Goal: Transaction & Acquisition: Purchase product/service

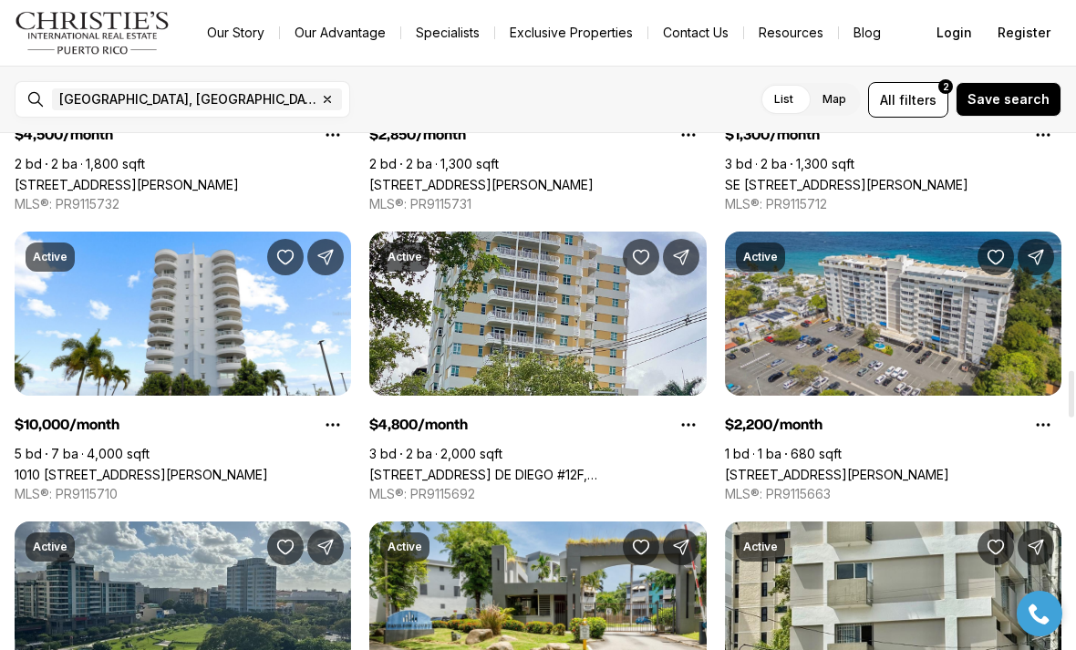
scroll to position [2572, 0]
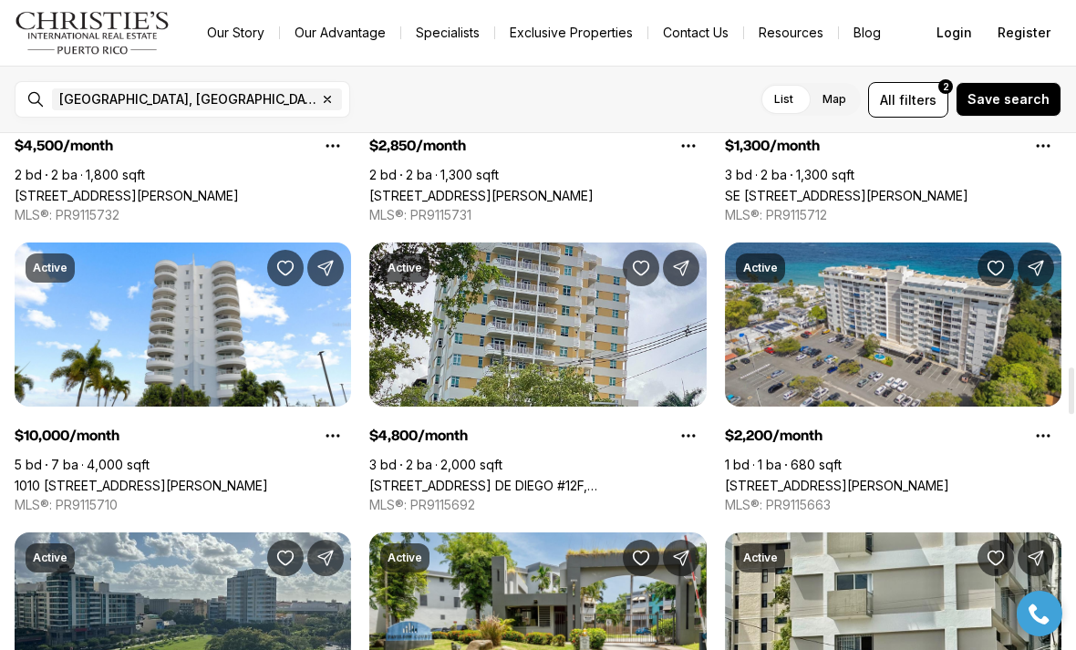
click at [564, 478] on link "[STREET_ADDRESS] DE DIEGO #12F, [GEOGRAPHIC_DATA][PERSON_NAME], 00920" at bounding box center [537, 486] width 337 height 16
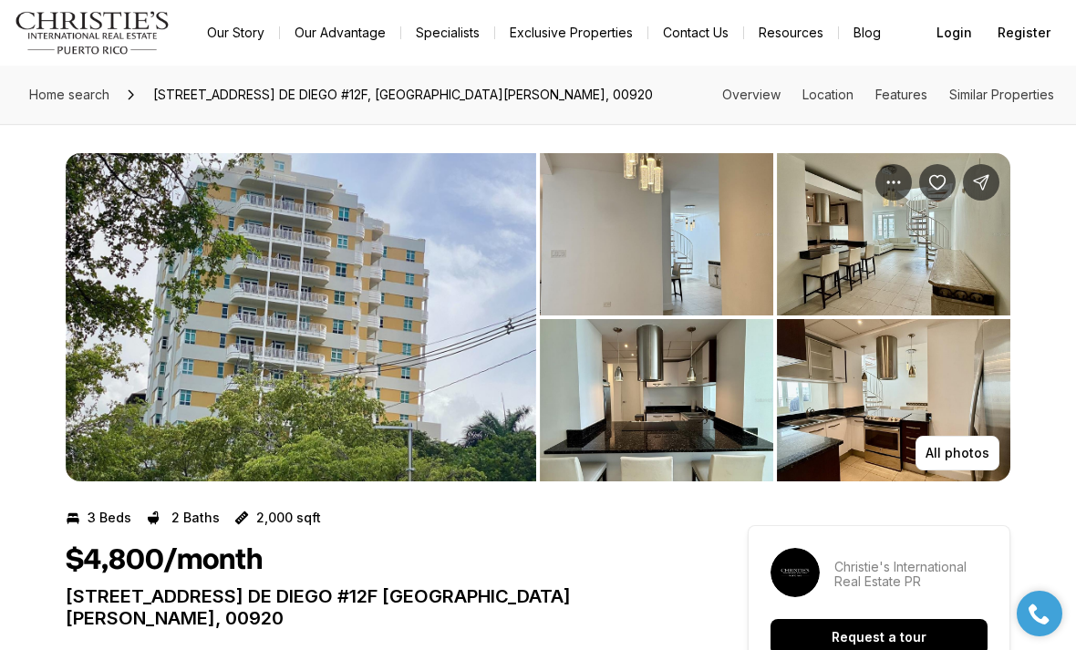
click at [413, 391] on img "View image gallery" at bounding box center [301, 317] width 471 height 328
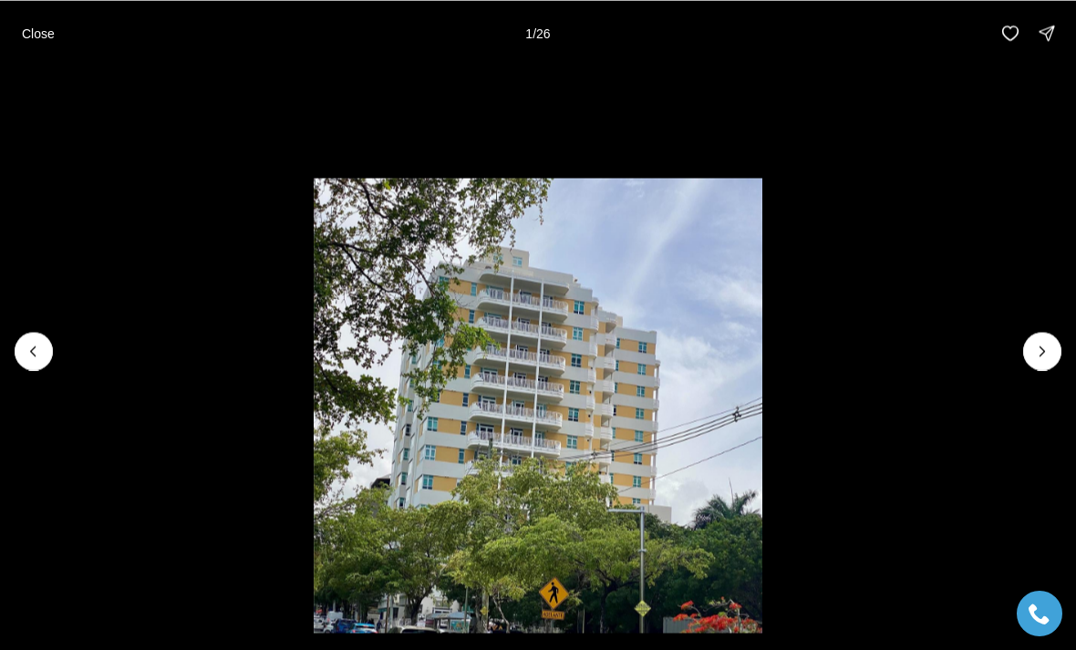
click at [1069, 347] on li "1 of 26" at bounding box center [538, 351] width 1076 height 570
click at [1048, 344] on icon "Next slide" at bounding box center [1042, 351] width 18 height 18
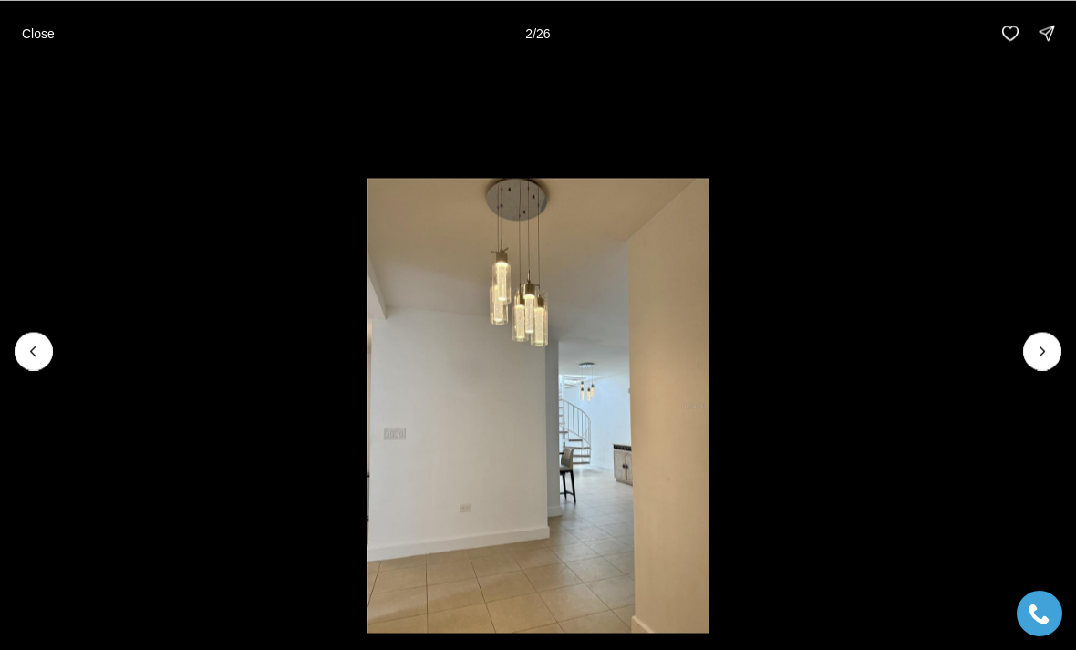
click at [1043, 337] on button "Next slide" at bounding box center [1042, 351] width 38 height 38
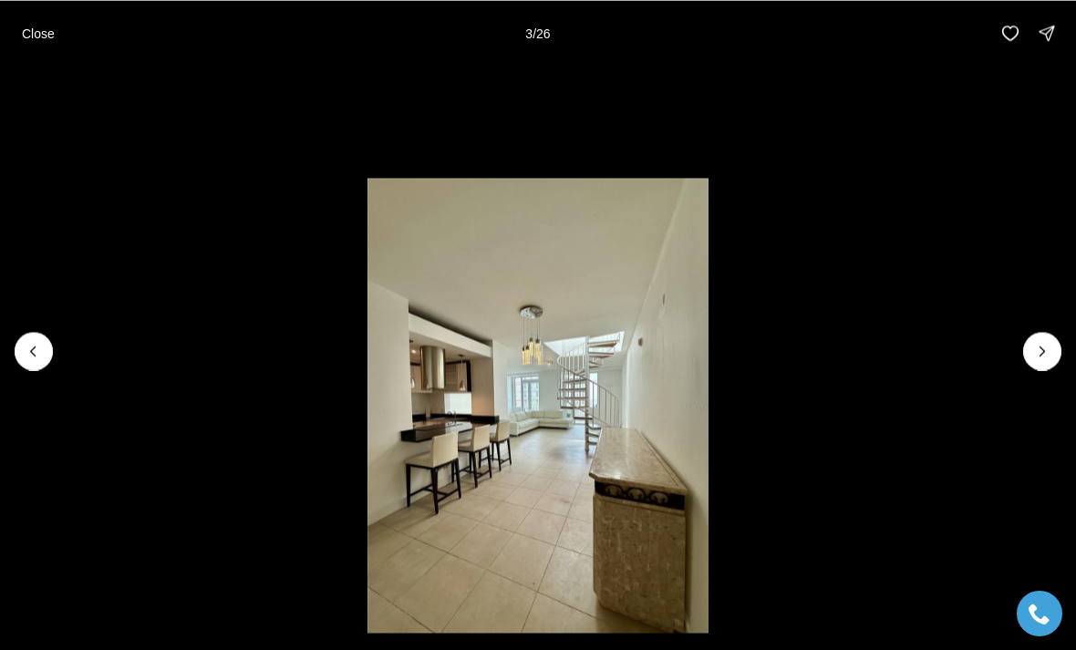
click at [1043, 337] on button "Next slide" at bounding box center [1042, 351] width 38 height 38
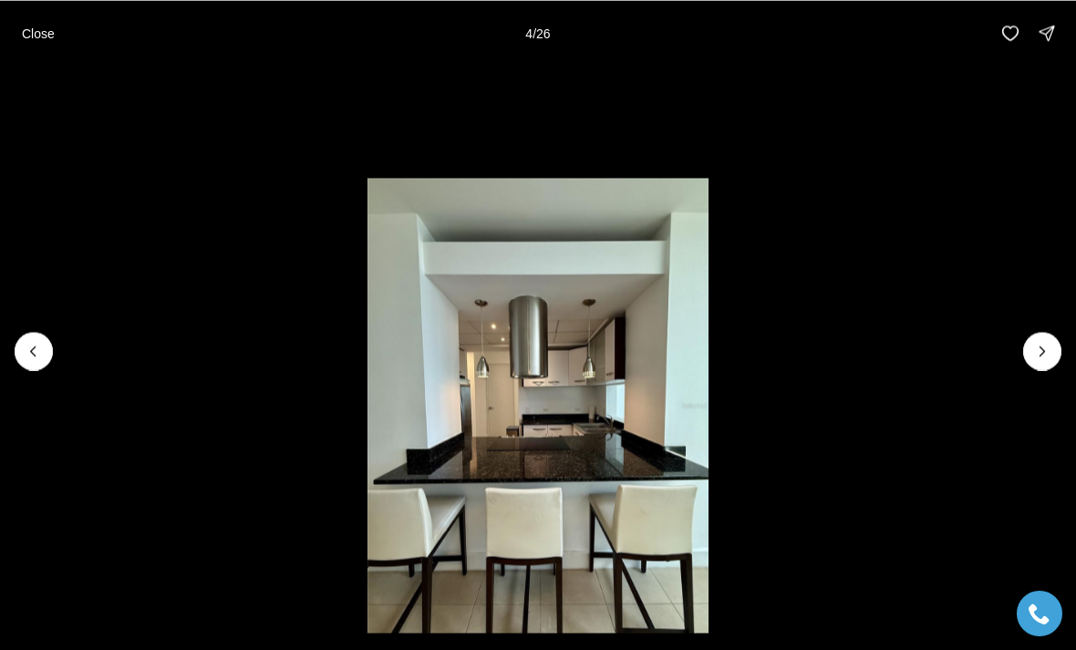
click at [1035, 314] on li "4 of 26" at bounding box center [538, 351] width 1076 height 570
click at [1045, 351] on icon "Next slide" at bounding box center [1042, 351] width 18 height 18
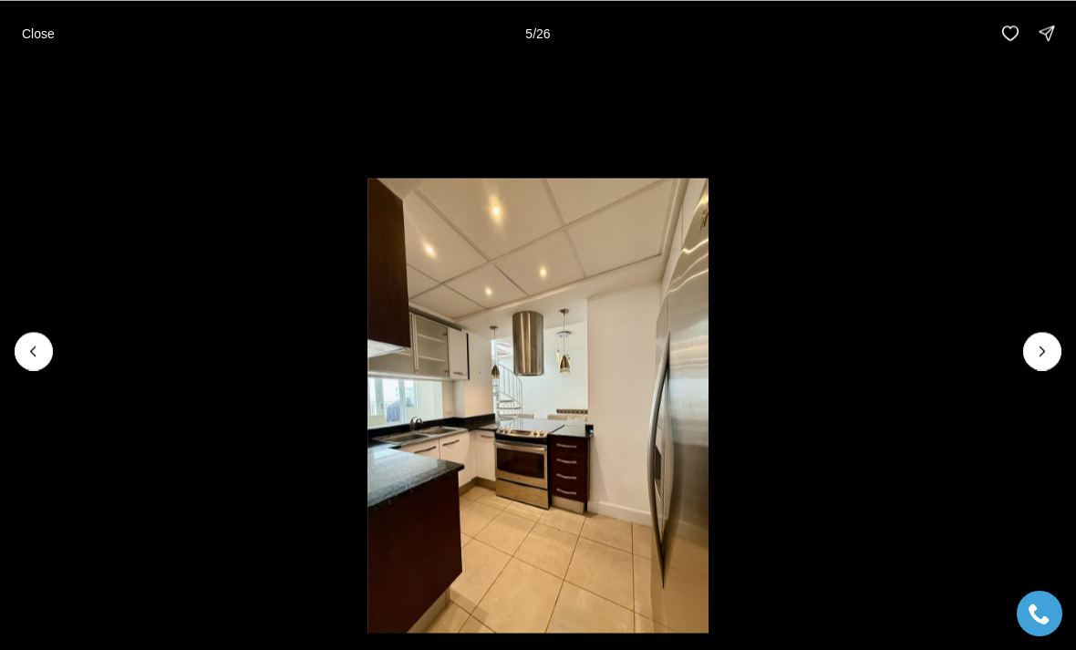
click at [1044, 342] on icon "Next slide" at bounding box center [1042, 351] width 18 height 18
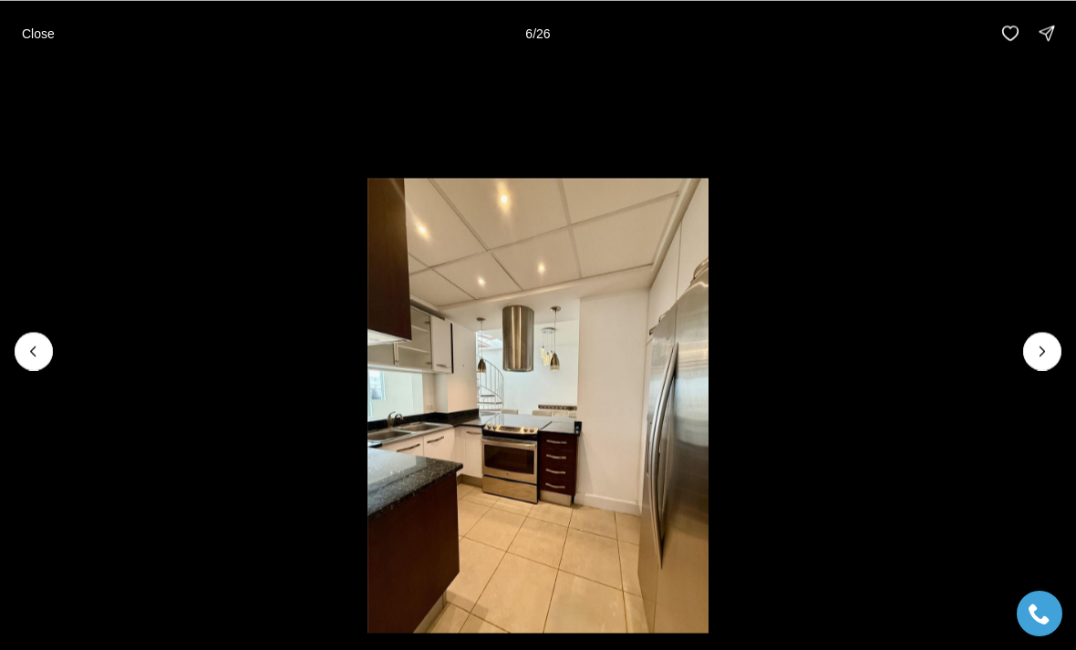
click at [1046, 334] on button "Next slide" at bounding box center [1042, 351] width 38 height 38
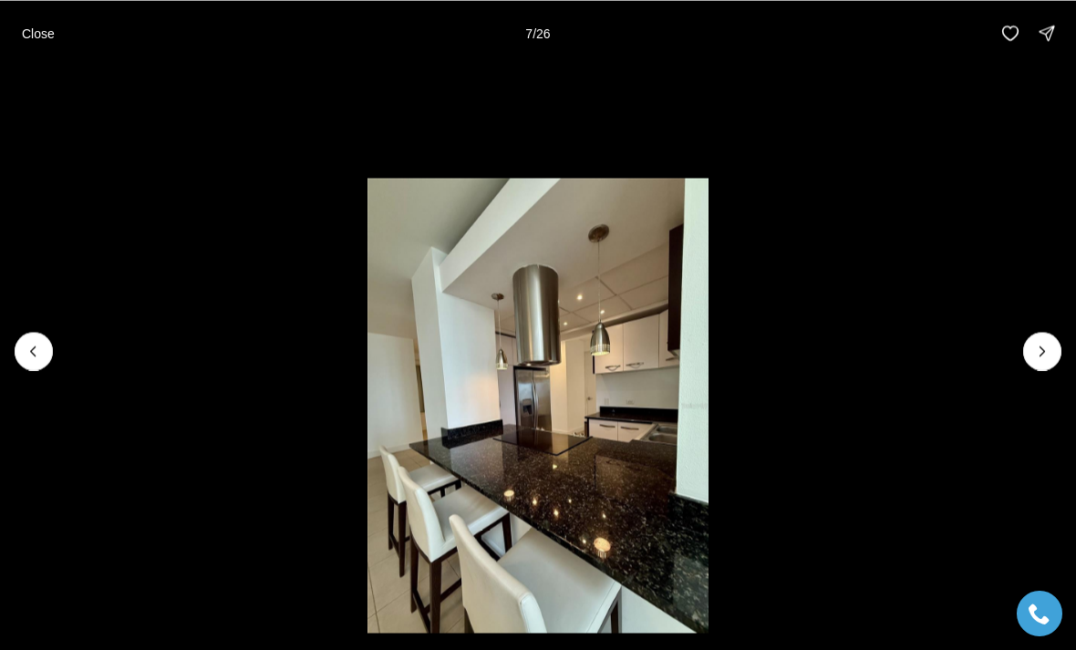
click at [1045, 331] on li "7 of 26" at bounding box center [538, 351] width 1076 height 570
click at [1043, 347] on icon "Next slide" at bounding box center [1042, 351] width 18 height 18
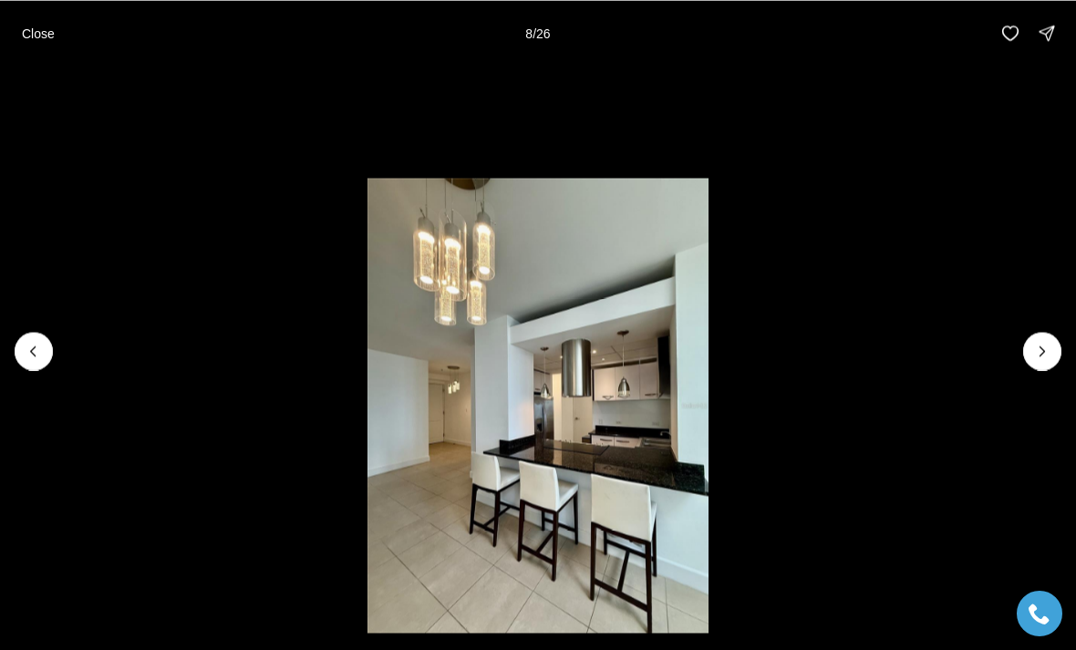
click at [1041, 335] on button "Next slide" at bounding box center [1042, 351] width 38 height 38
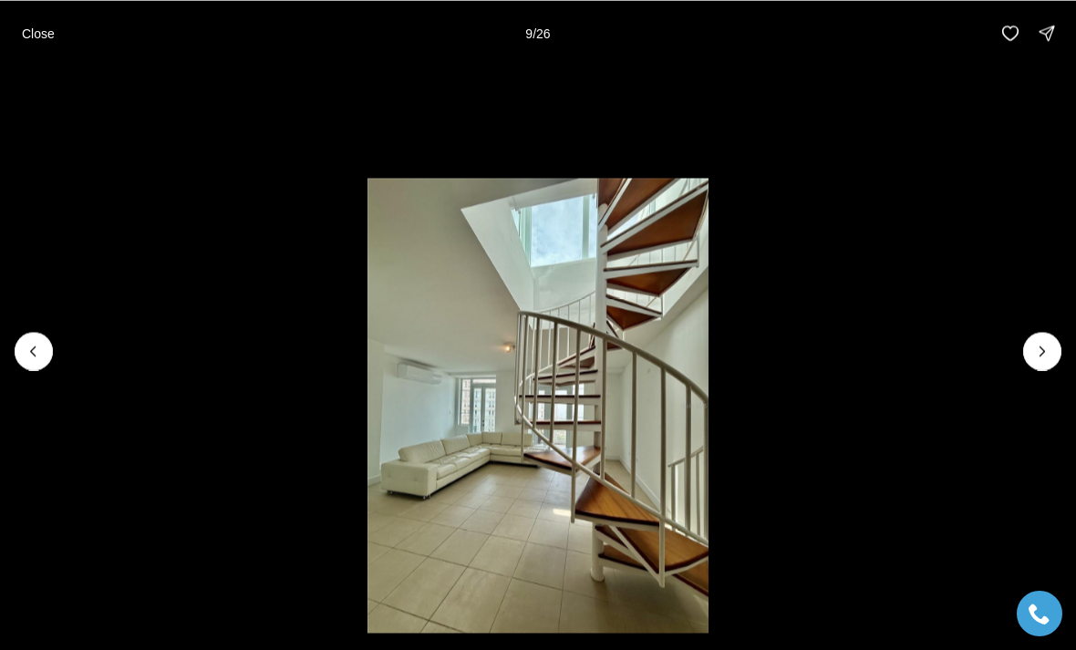
click at [1037, 335] on button "Next slide" at bounding box center [1042, 351] width 38 height 38
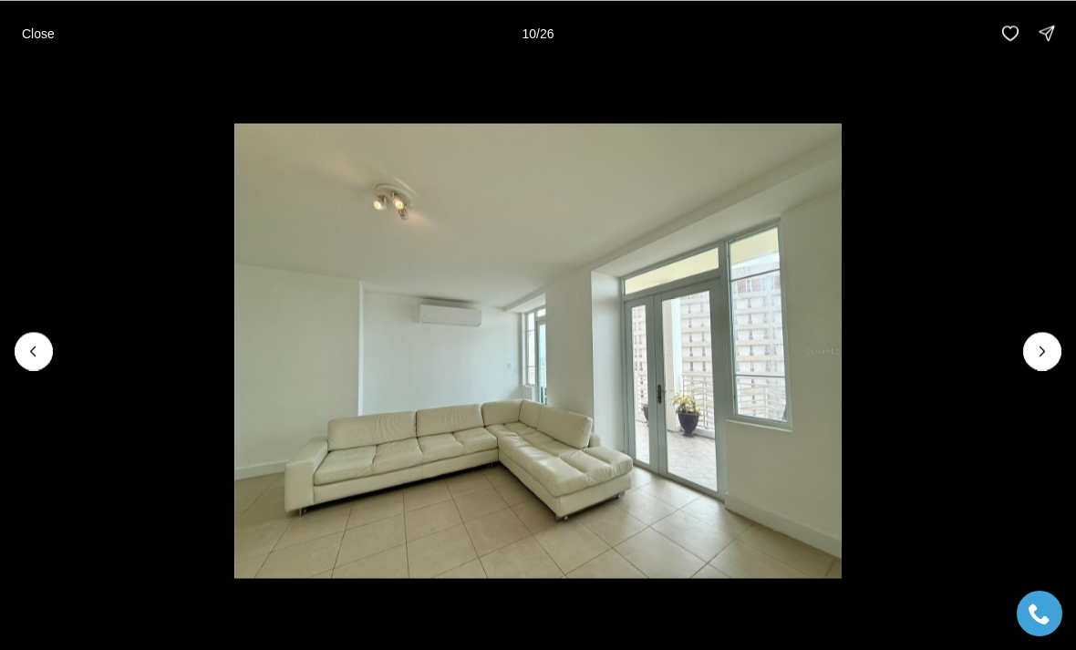
click at [841, 320] on img "10 of 26" at bounding box center [537, 350] width 607 height 455
click at [1037, 354] on icon "Next slide" at bounding box center [1042, 351] width 18 height 18
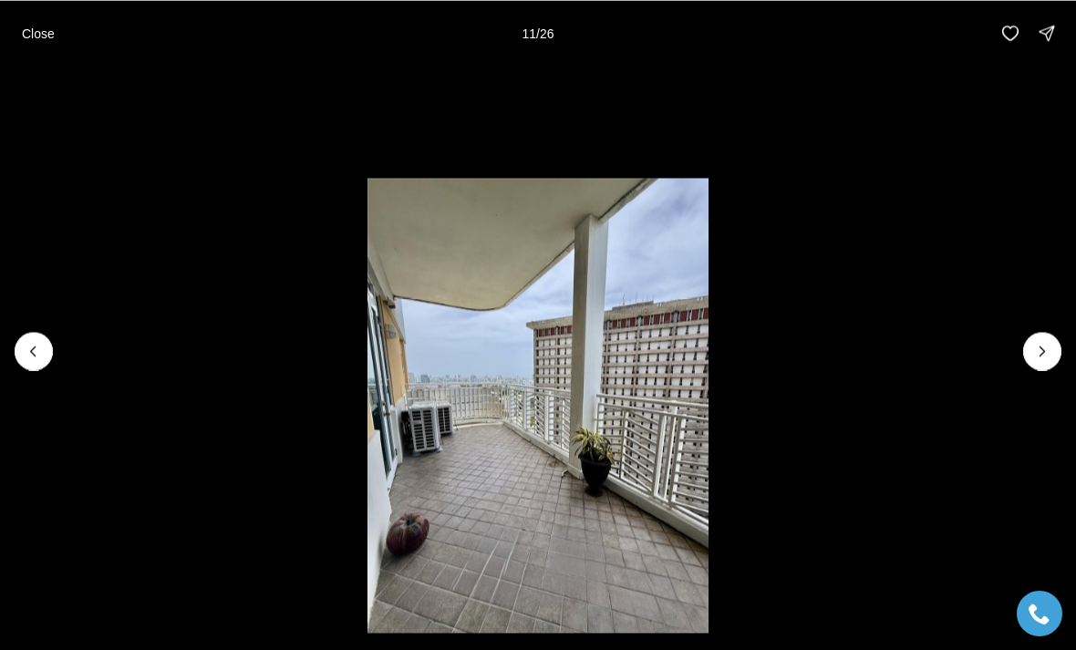
click at [1044, 351] on icon "Next slide" at bounding box center [1043, 351] width 5 height 9
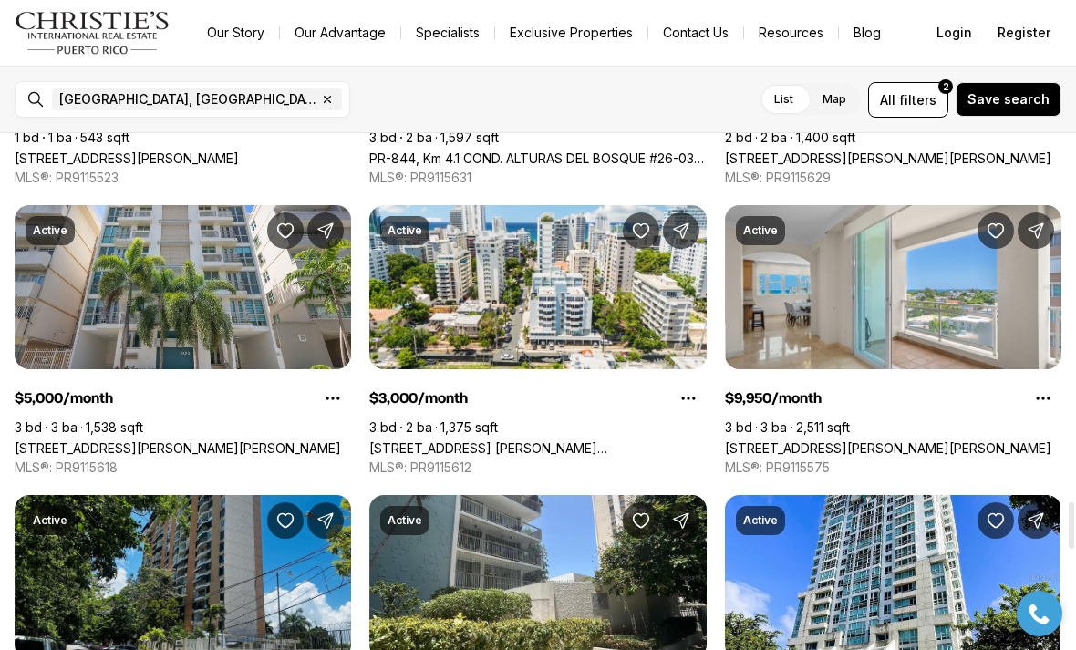
scroll to position [4061, 0]
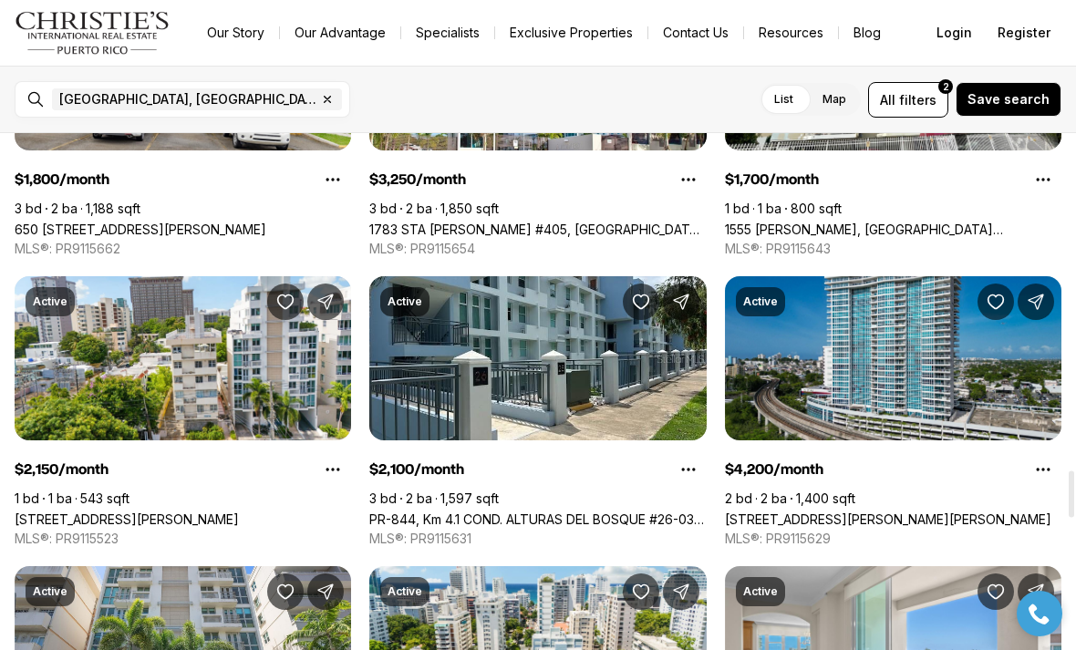
click at [918, 90] on span "filters" at bounding box center [917, 99] width 37 height 19
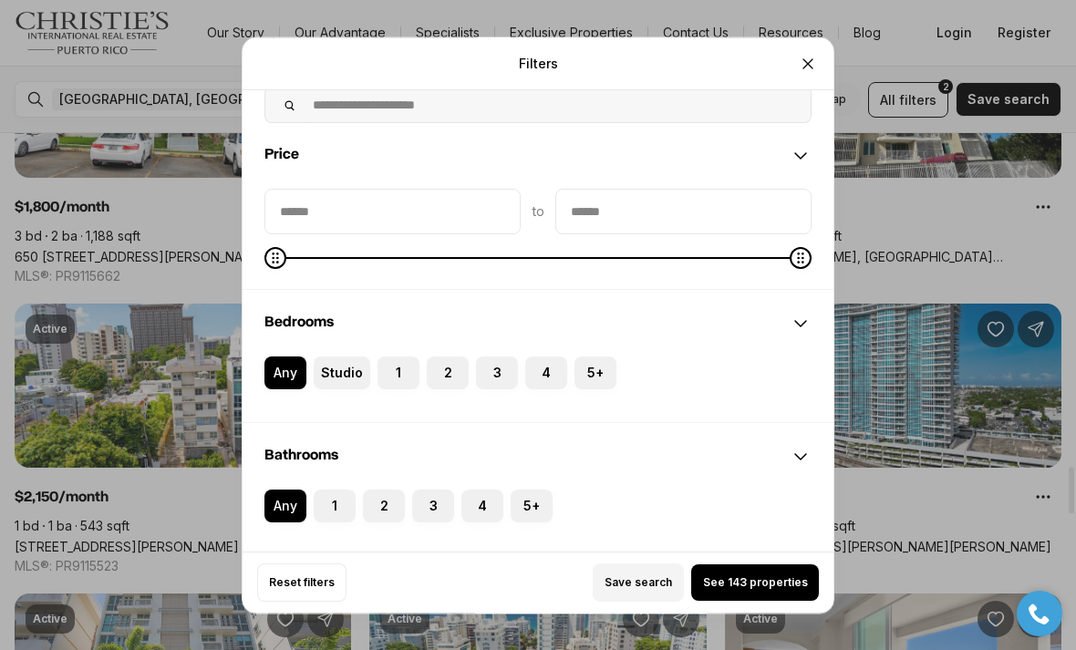
scroll to position [108, 0]
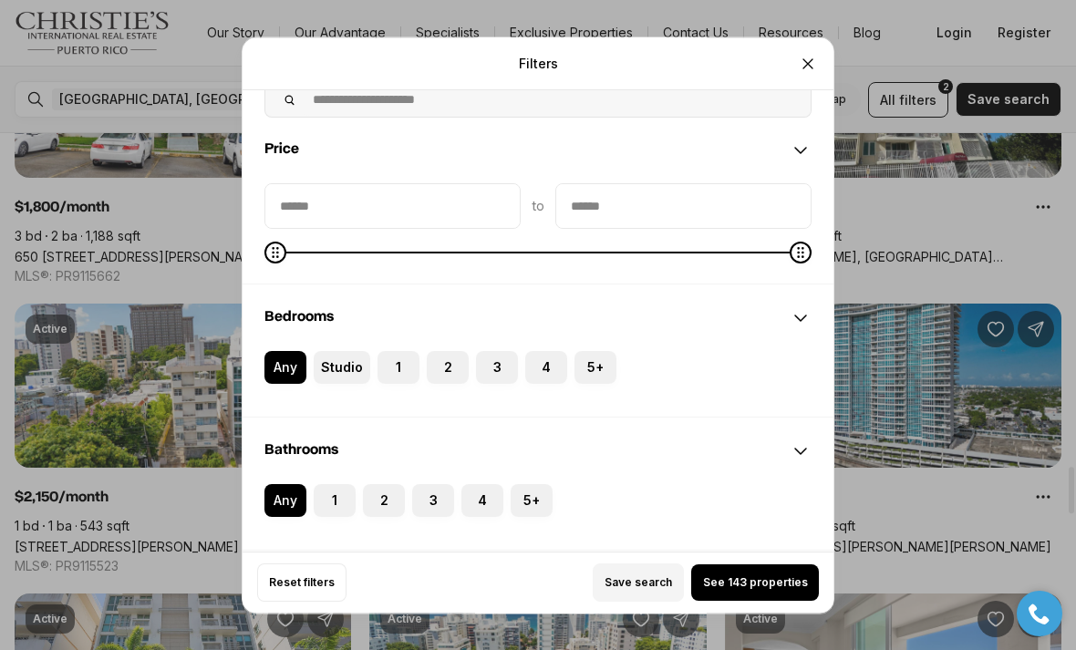
click at [493, 351] on button "3" at bounding box center [485, 360] width 18 height 18
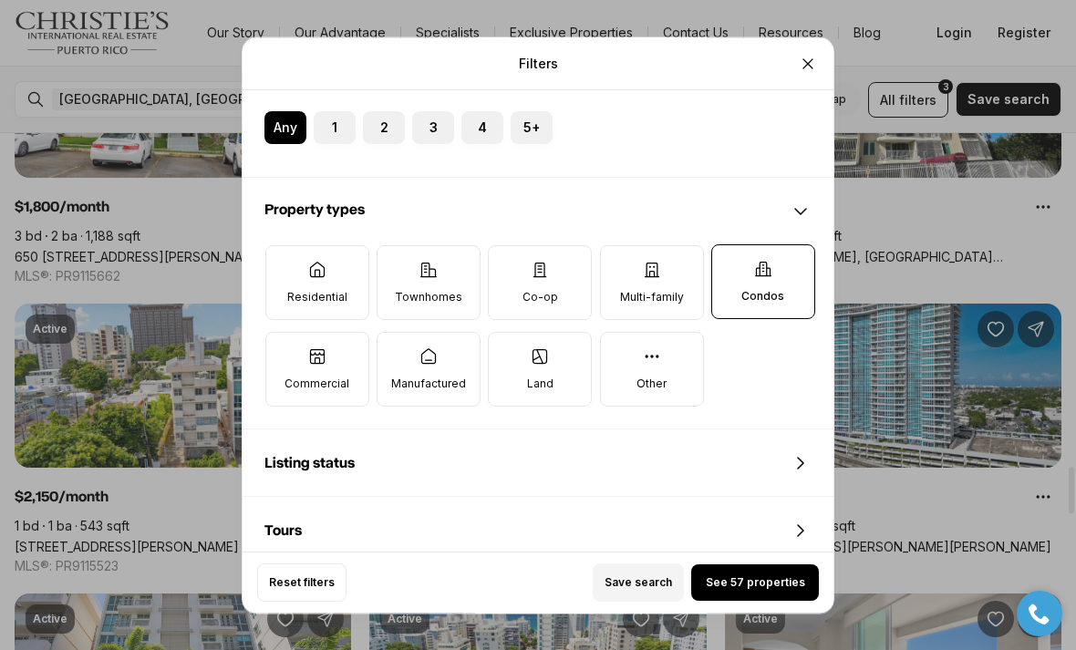
scroll to position [497, 0]
click at [338, 257] on label "Residential" at bounding box center [317, 281] width 104 height 75
click at [285, 257] on button "Residential" at bounding box center [275, 253] width 18 height 18
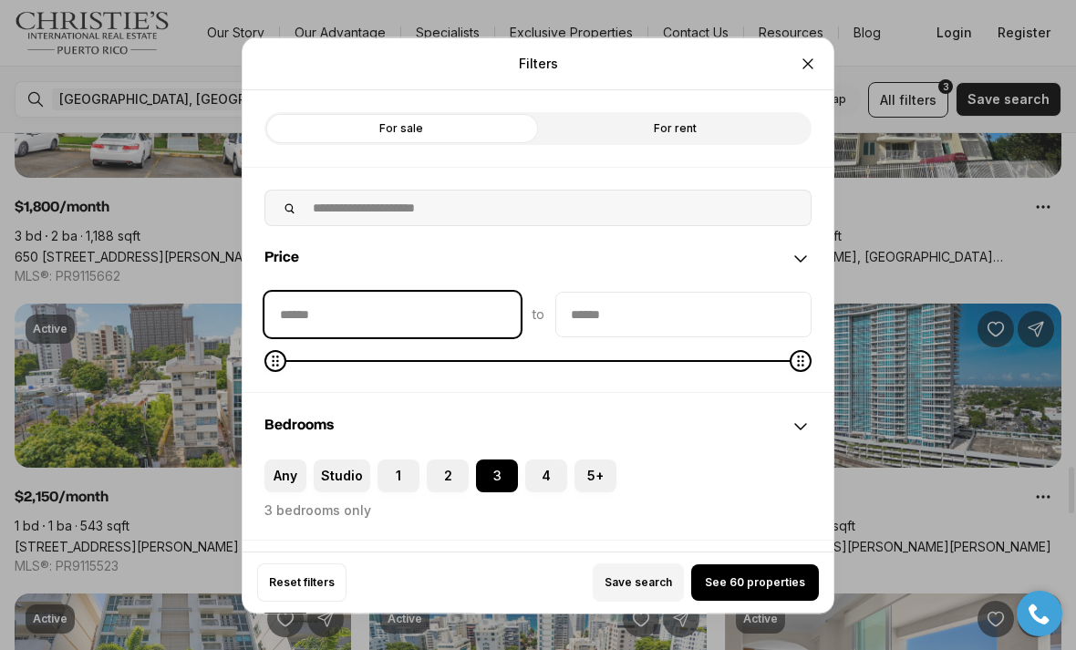
click at [457, 292] on input "priceMin" at bounding box center [392, 314] width 254 height 44
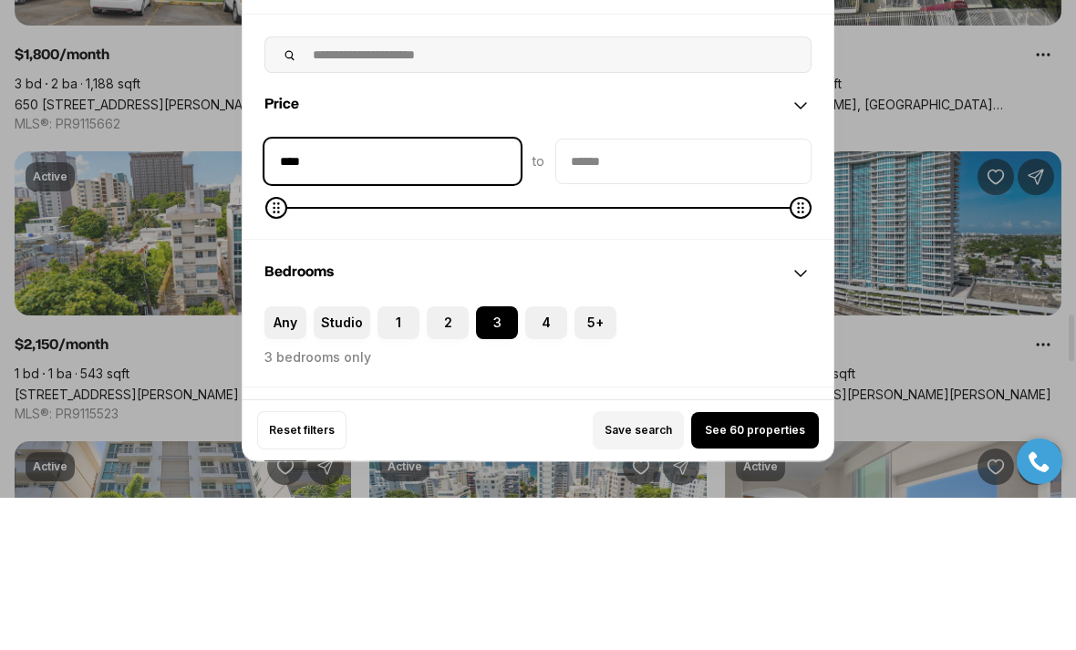
type input "******"
click at [650, 292] on input "priceMax" at bounding box center [683, 314] width 254 height 44
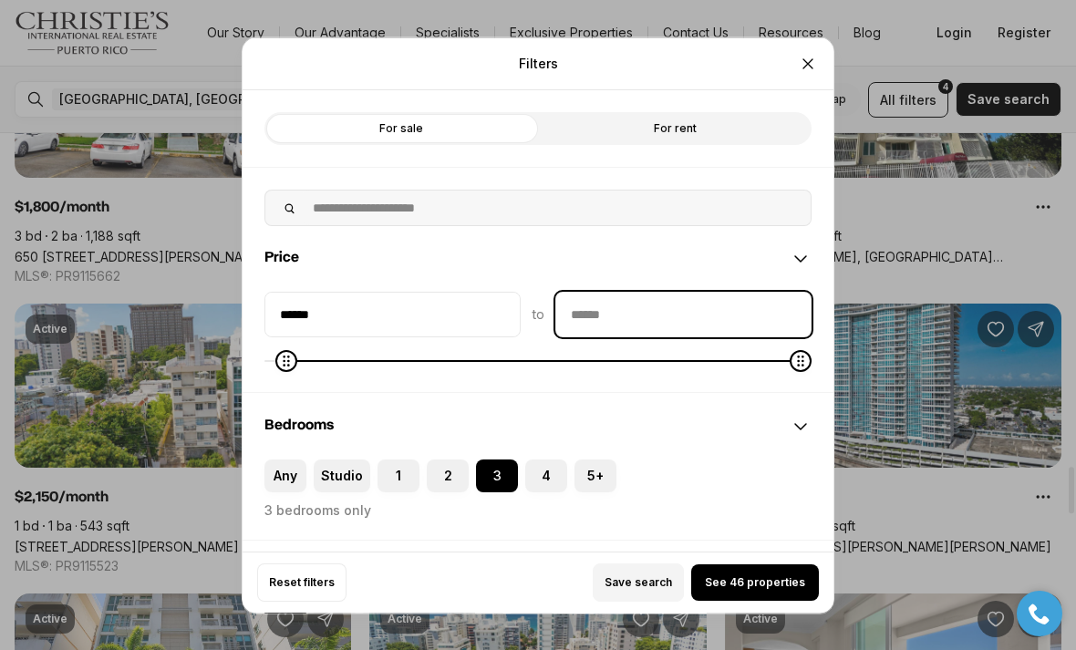
click at [679, 292] on input "priceMax" at bounding box center [683, 314] width 254 height 44
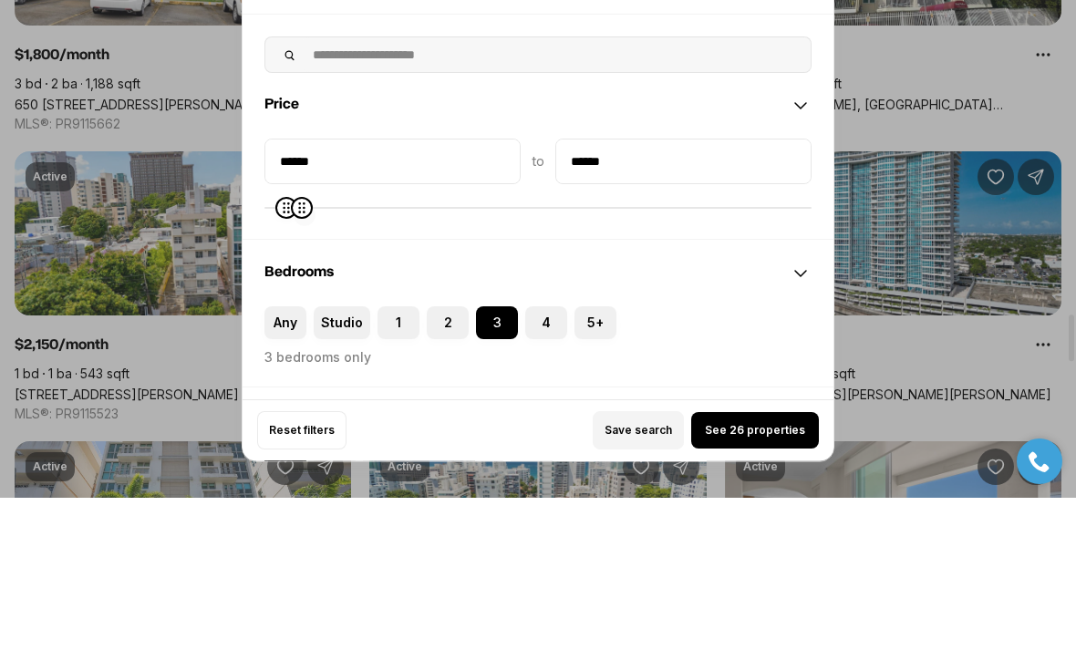
type input "*******"
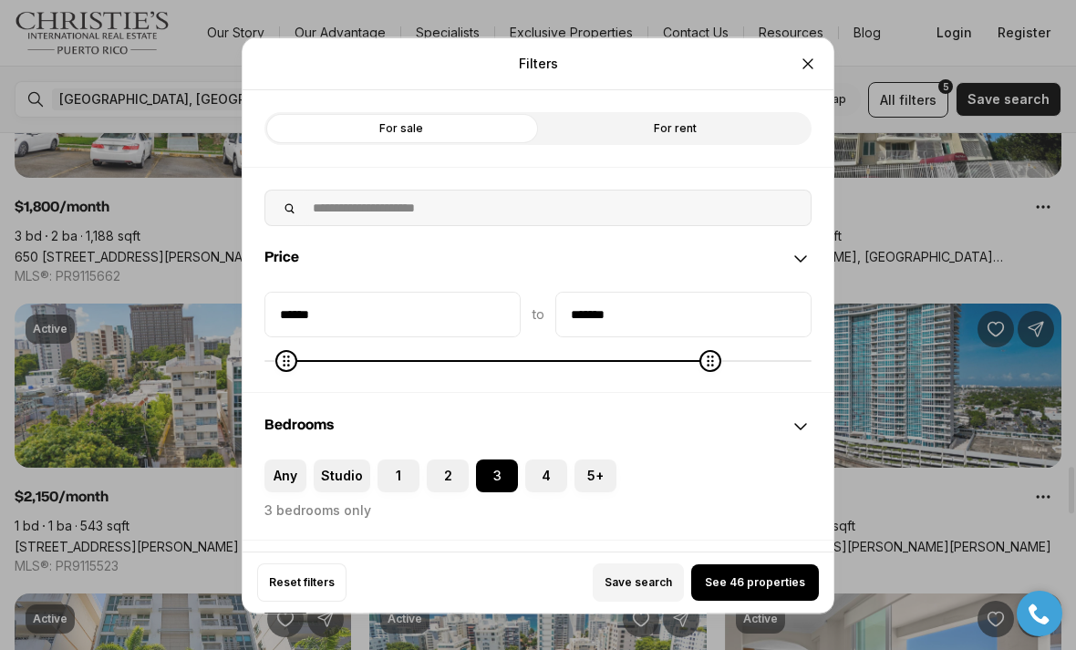
click at [753, 600] on button "See 46 properties" at bounding box center [755, 583] width 128 height 36
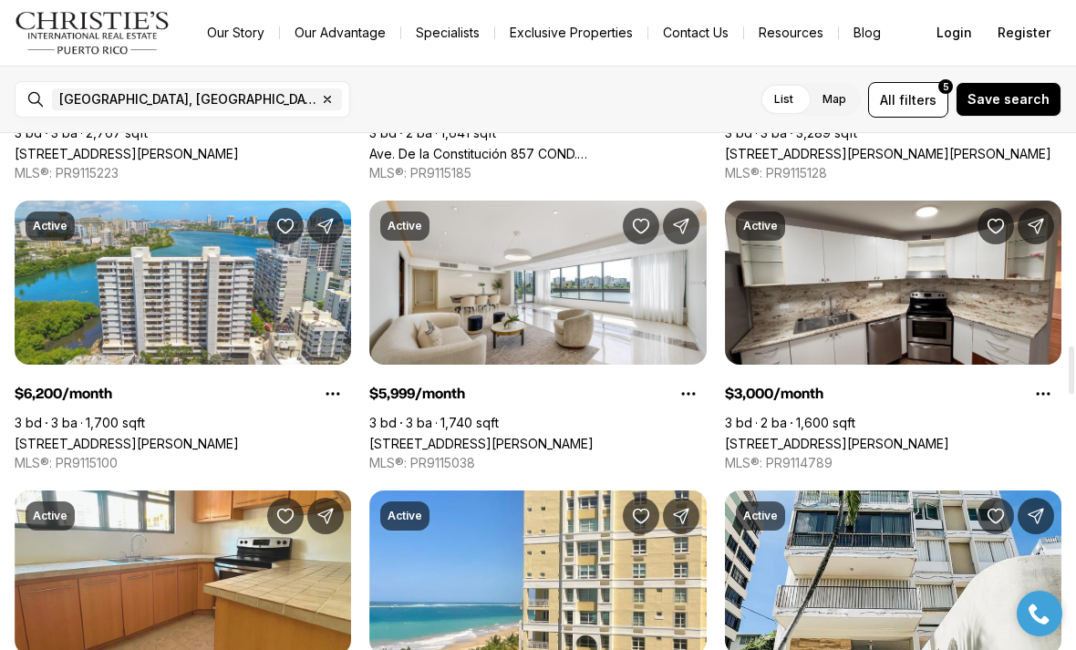
scroll to position [2327, 0]
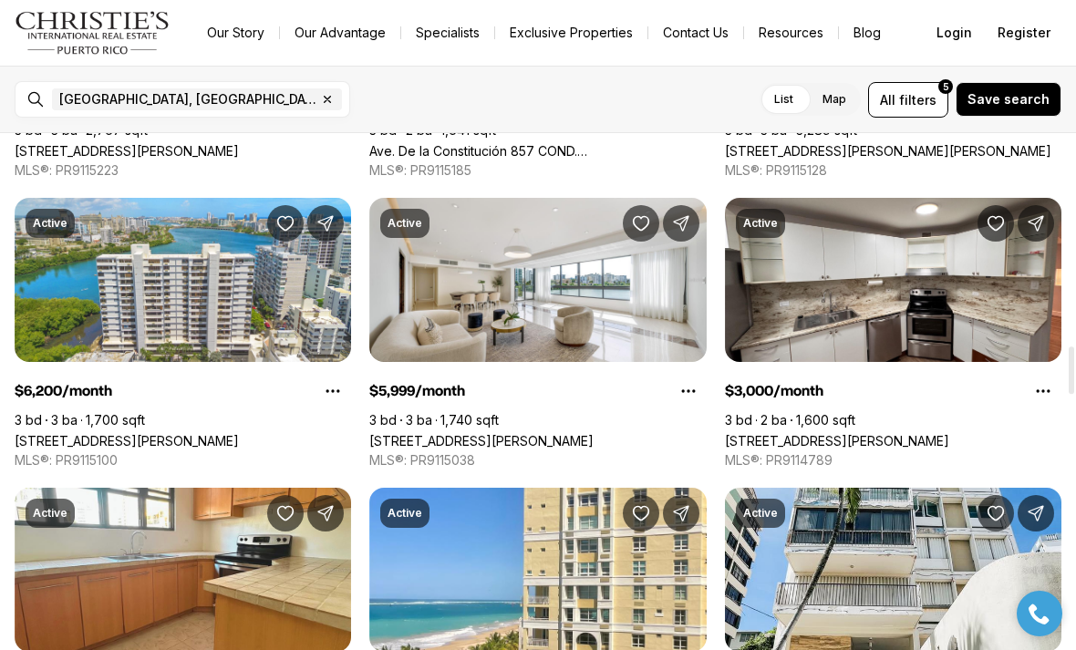
click at [926, 99] on span "filters" at bounding box center [917, 99] width 37 height 19
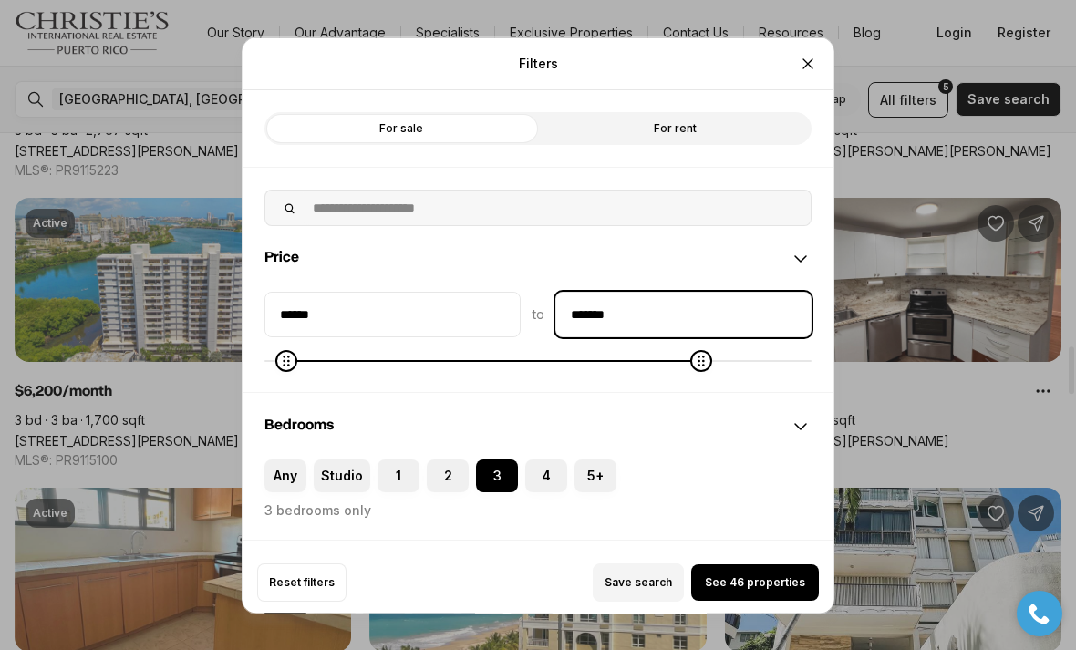
click at [667, 292] on input "*******" at bounding box center [683, 314] width 254 height 44
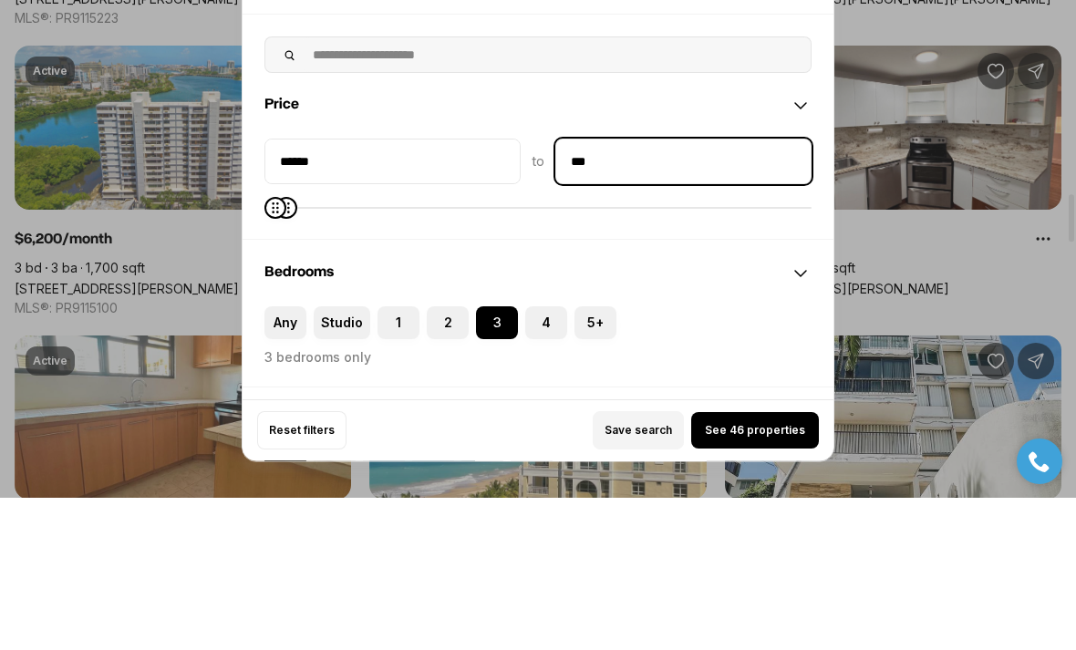
type input "**"
type input "******"
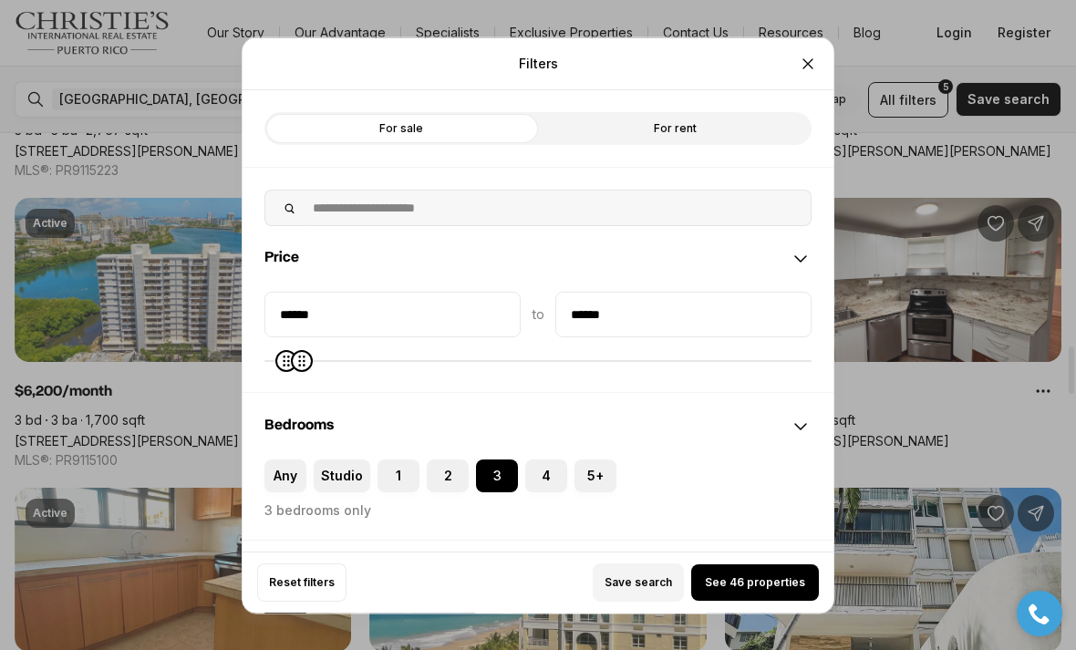
click at [740, 601] on button "See 46 properties" at bounding box center [755, 583] width 128 height 36
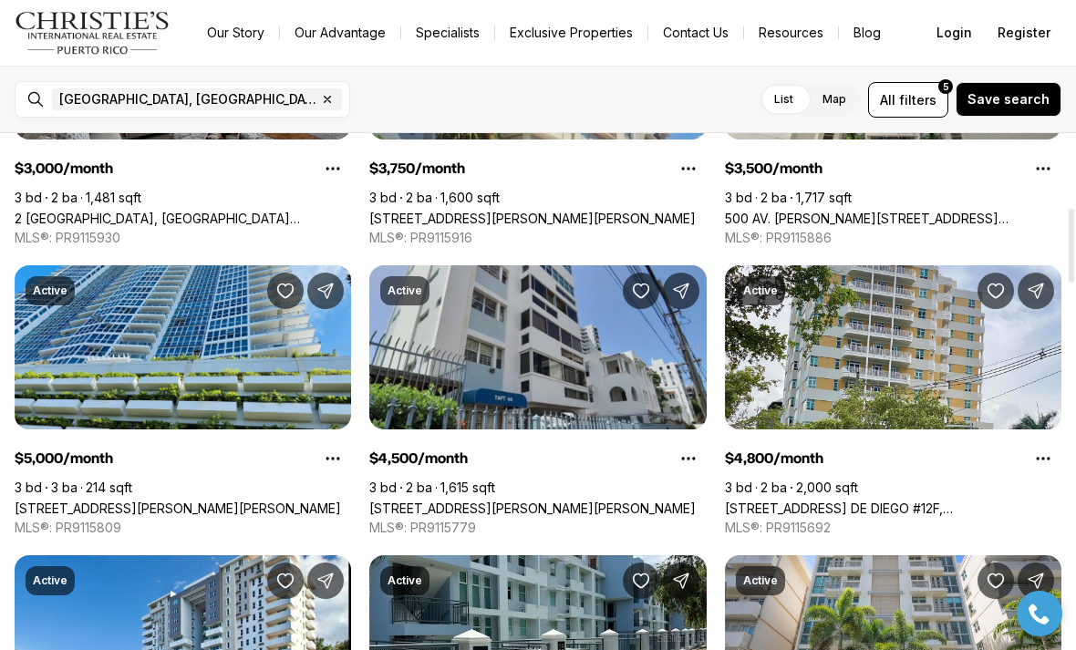
scroll to position [519, 0]
click at [966, 501] on link "[STREET_ADDRESS] DE DIEGO #12F, [GEOGRAPHIC_DATA][PERSON_NAME], 00920" at bounding box center [893, 509] width 337 height 16
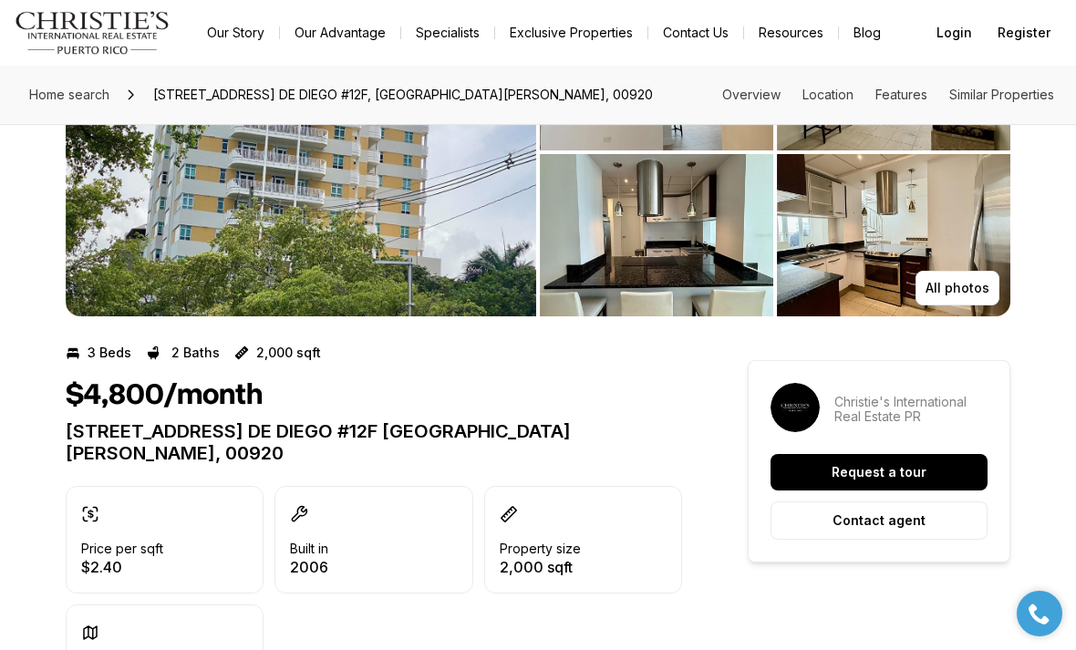
scroll to position [139, 0]
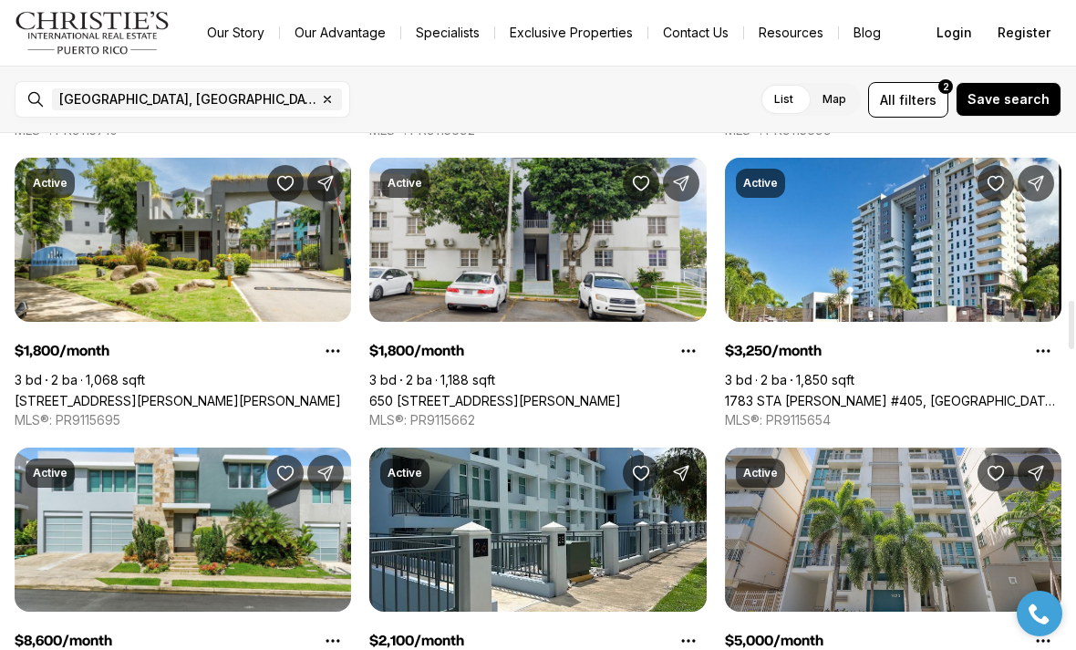
scroll to position [1785, 0]
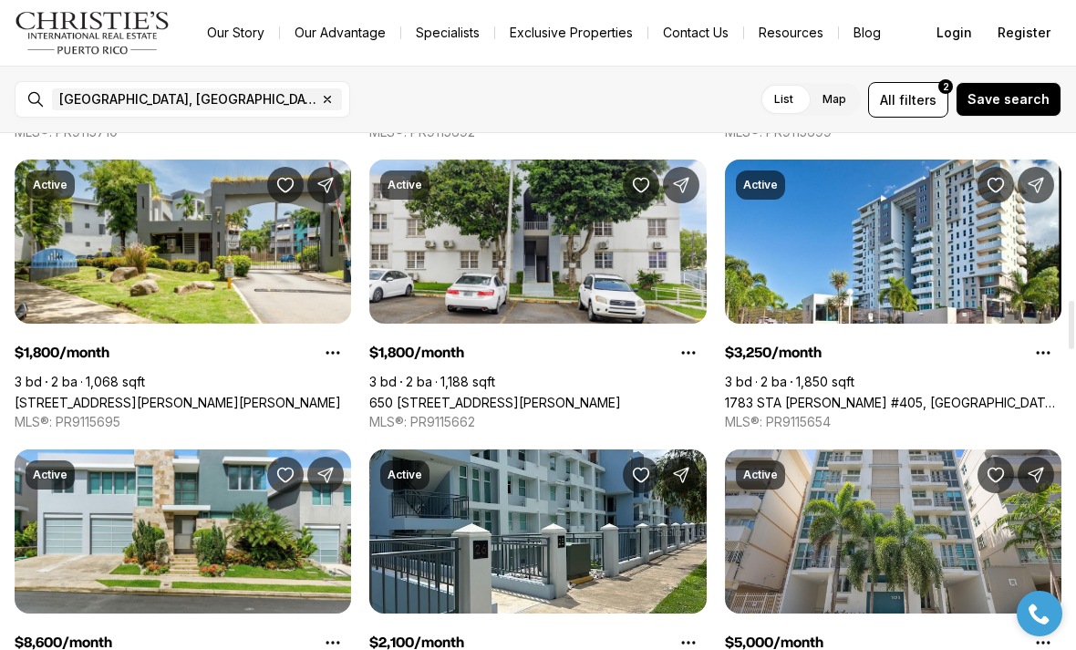
click at [940, 395] on link "1783 STA [PERSON_NAME] #405, [GEOGRAPHIC_DATA][PERSON_NAME], 00926" at bounding box center [893, 403] width 337 height 16
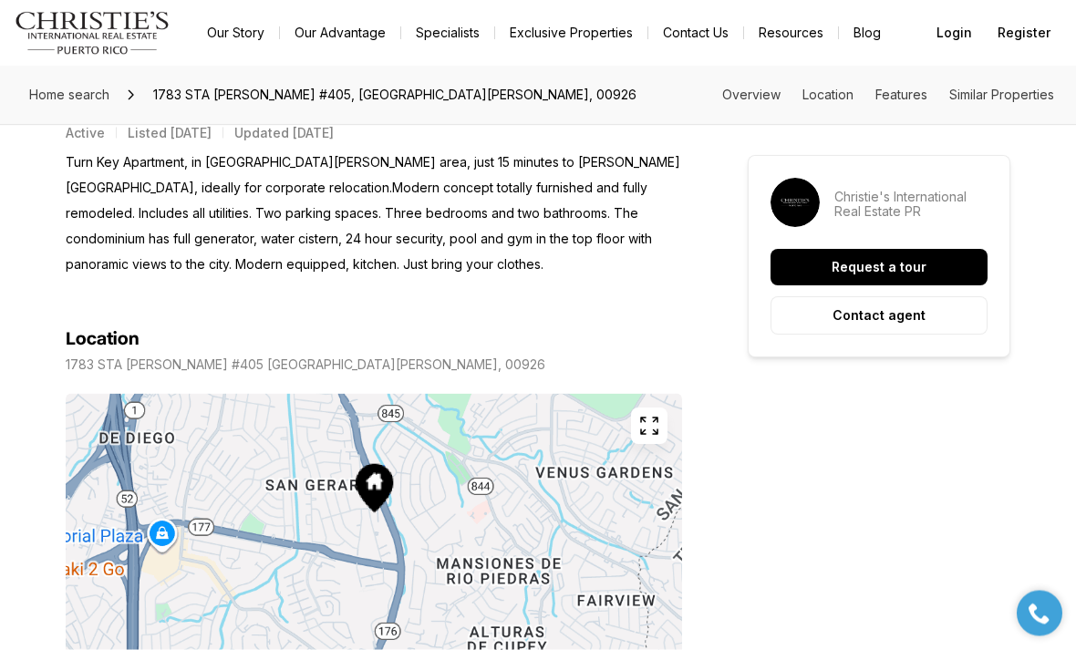
scroll to position [793, 0]
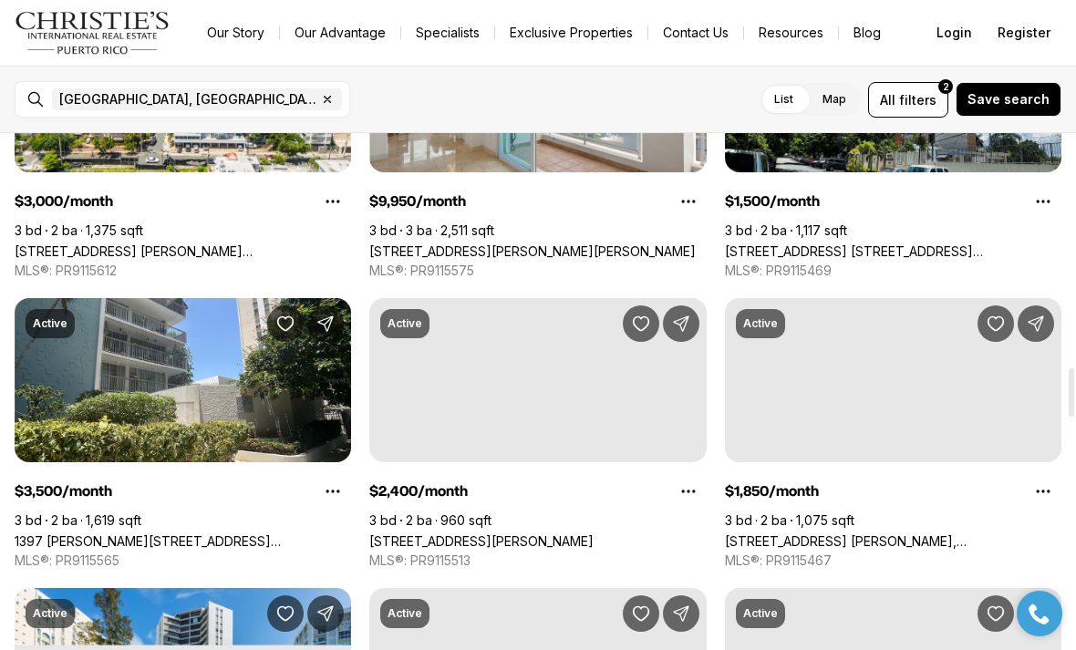
scroll to position [2533, 0]
